Goal: Book appointment/travel/reservation

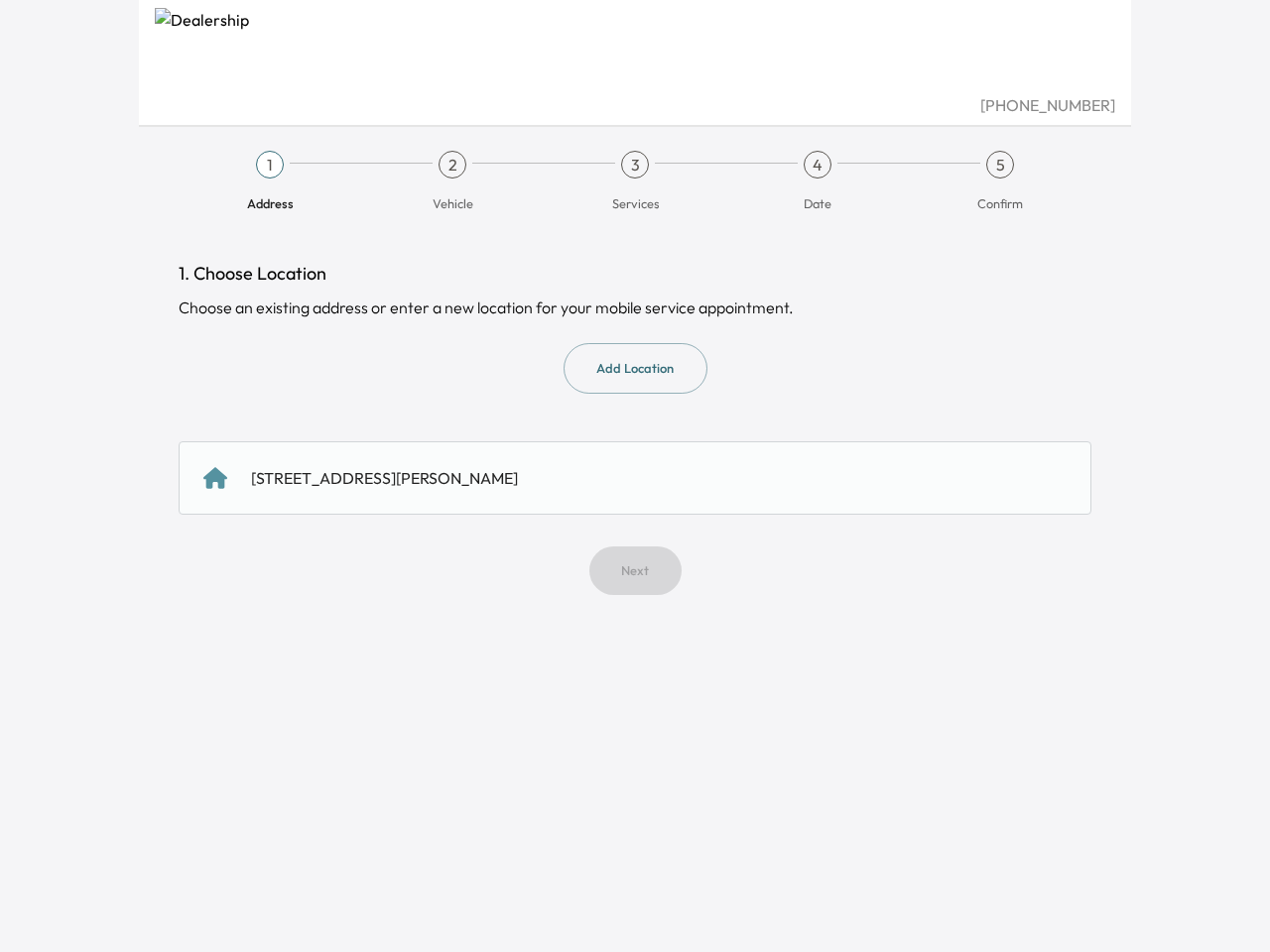
click at [270, 182] on span "Address" at bounding box center [270, 196] width 167 height 34
click at [452, 182] on span "Vehicle" at bounding box center [452, 196] width 167 height 34
click at [635, 182] on span "Services" at bounding box center [635, 196] width 167 height 34
click at [817, 182] on span "Date" at bounding box center [817, 196] width 167 height 34
click at [1000, 182] on span "Confirm" at bounding box center [1000, 196] width 167 height 34
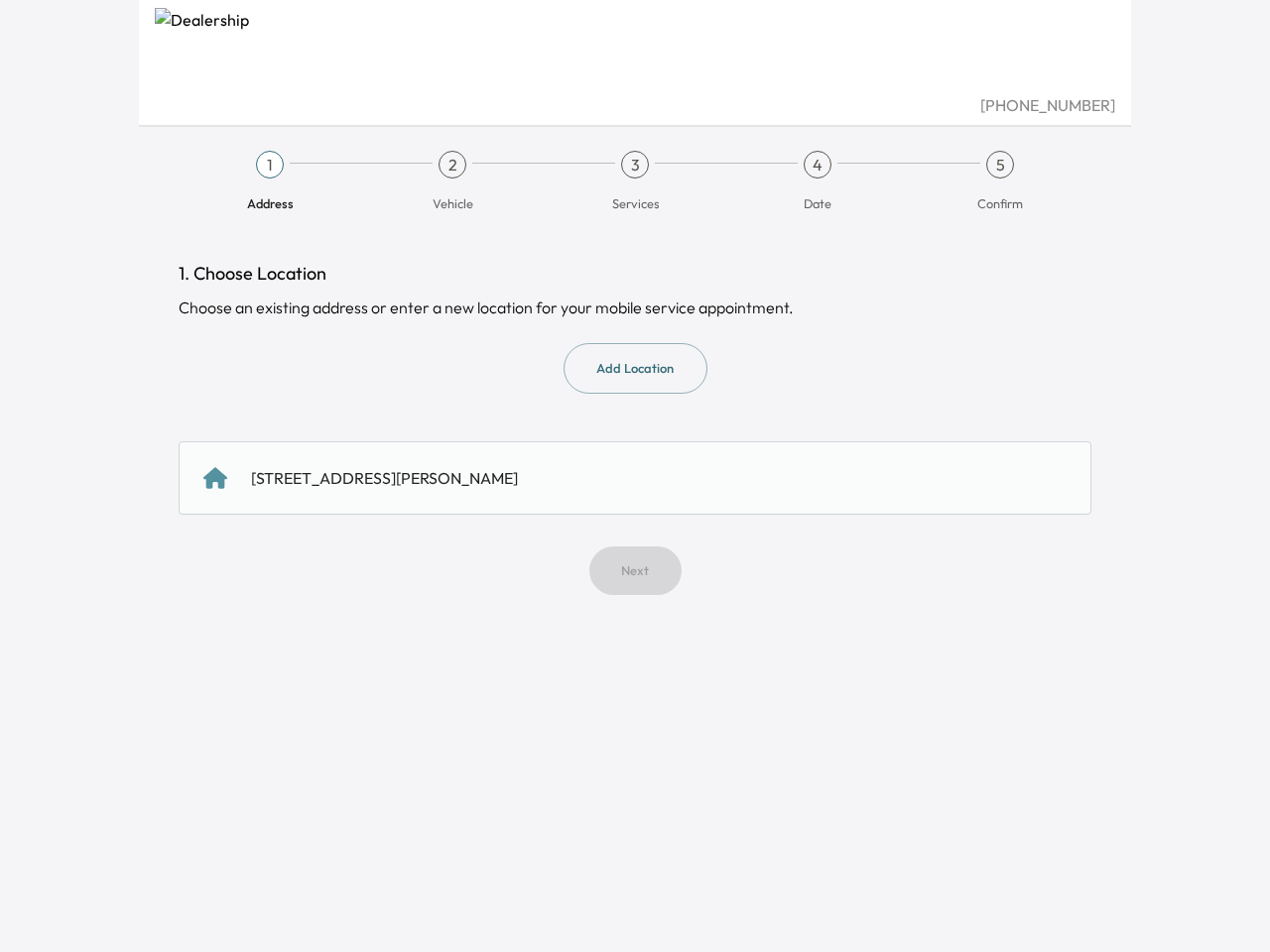
click at [635, 368] on button "Add Location" at bounding box center [636, 368] width 144 height 51
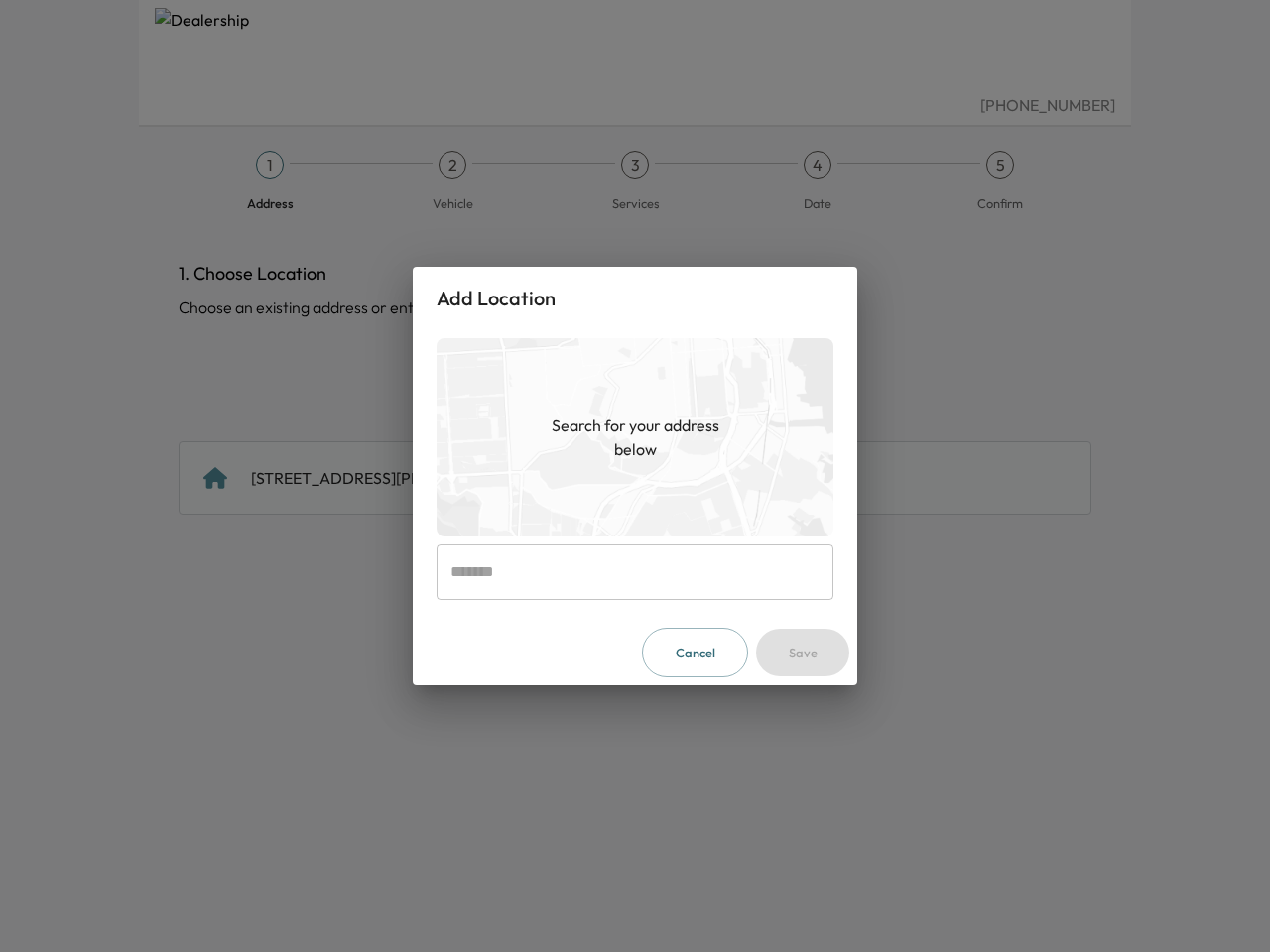
click at [635, 478] on img at bounding box center [635, 437] width 397 height 198
